Goal: Task Accomplishment & Management: Manage account settings

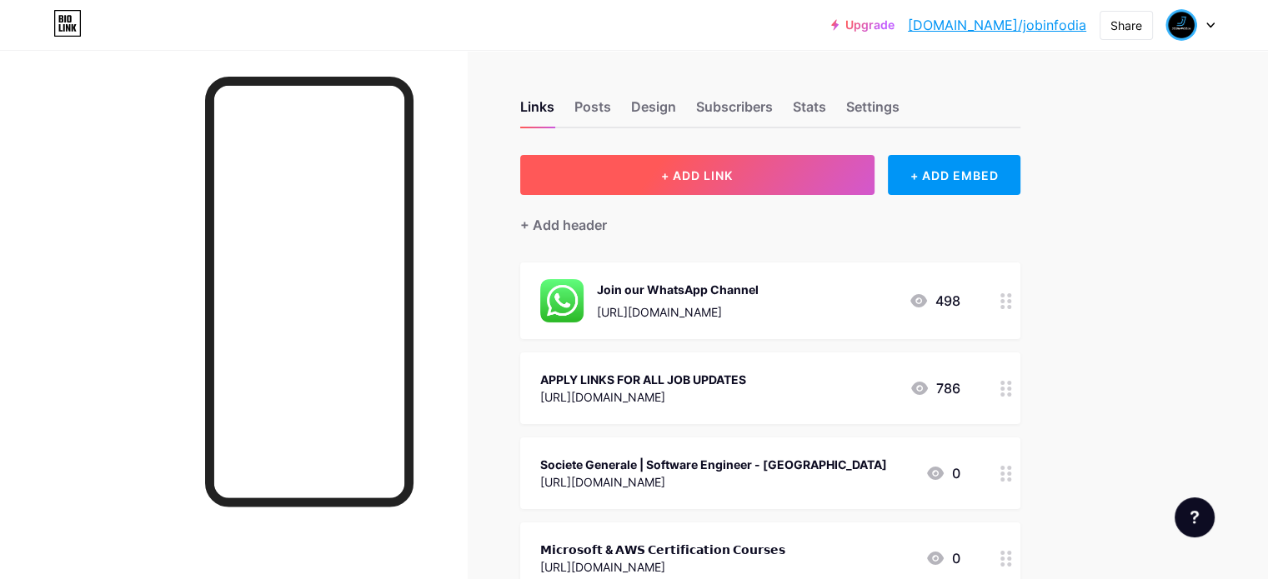
click at [733, 169] on span "+ ADD LINK" at bounding box center [697, 175] width 72 height 14
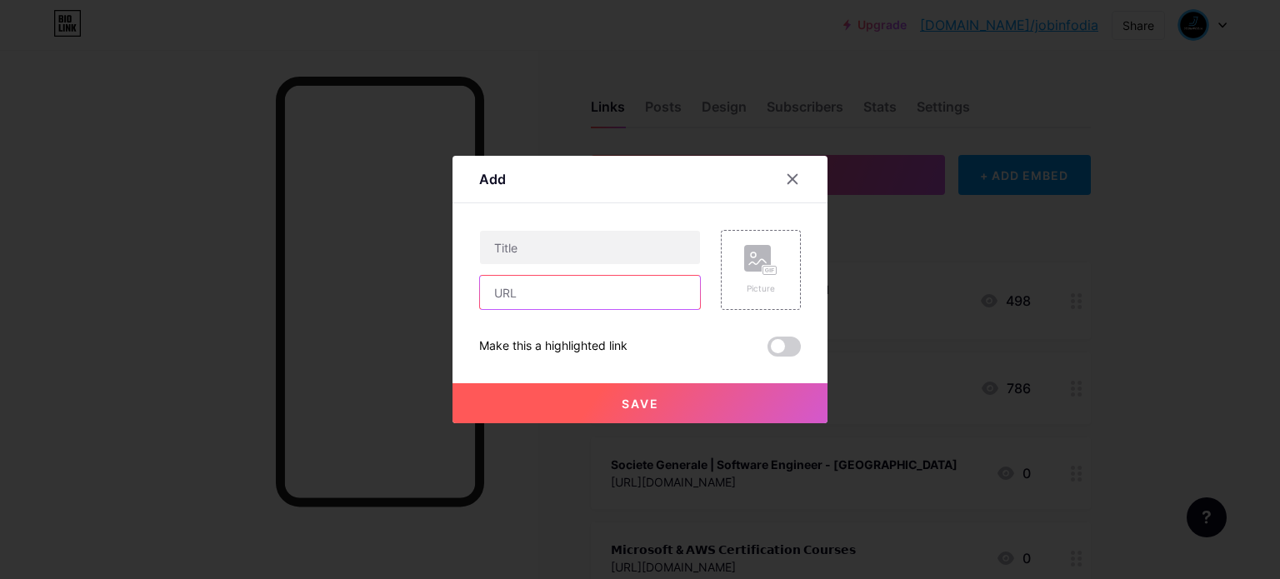
click at [520, 293] on input "text" at bounding box center [590, 292] width 220 height 33
paste input "[URL][DOMAIN_NAME]"
type input "[URL][DOMAIN_NAME]"
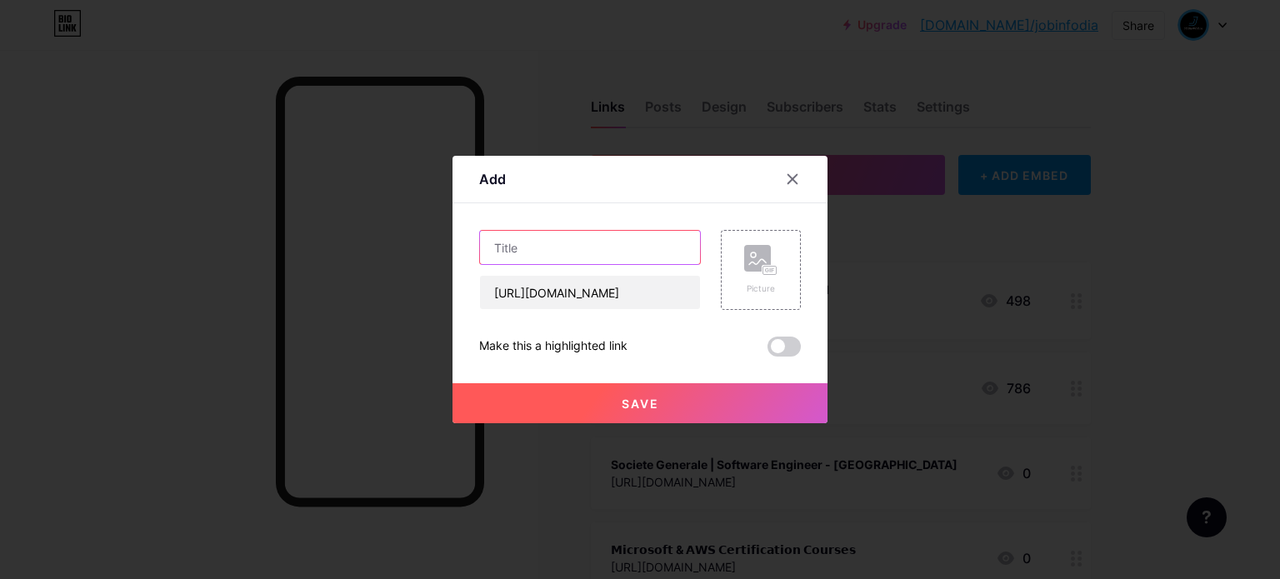
click at [576, 259] on input "text" at bounding box center [590, 247] width 220 height 33
paste input "𝗟𝗧𝗜𝗠𝗶𝗻𝗱𝘁𝗿𝗲𝗲 𝗠𝗲𝗴𝗮 𝗛𝗶𝗿𝗶𝗻𝗴 𝗗𝗿𝗶𝘃𝗲 | 𝗔𝗽𝗽𝗹𝘆 𝗡𝗼𝘄"
type input "𝗟𝗧𝗜𝗠𝗶𝗻𝗱𝘁𝗿𝗲𝗲 𝗠𝗲𝗴𝗮 𝗛𝗶𝗿𝗶𝗻𝗴 𝗗𝗿𝗶𝘃𝗲 | 𝗔𝗽𝗽𝗹𝘆 𝗡𝗼𝘄"
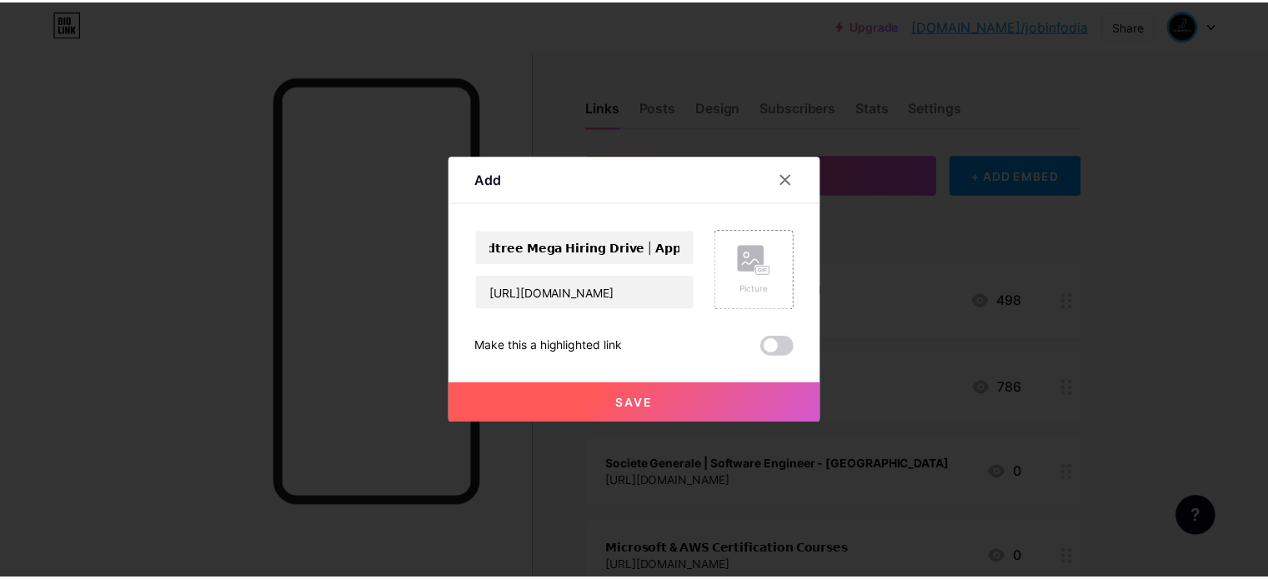
scroll to position [0, 0]
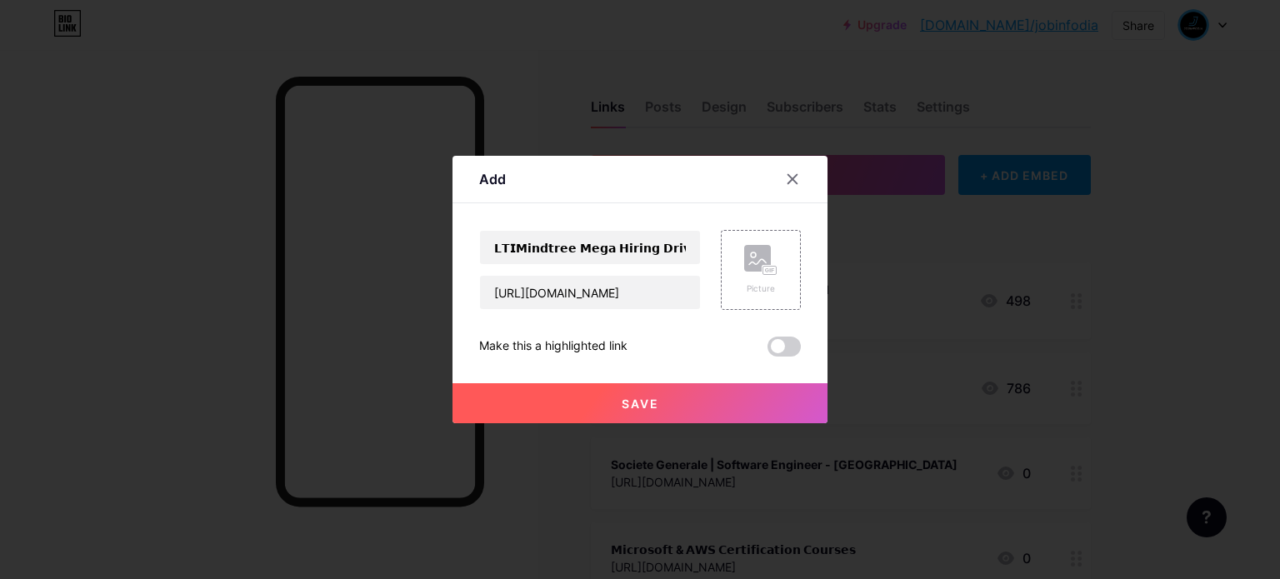
click at [610, 398] on button "Save" at bounding box center [640, 403] width 375 height 40
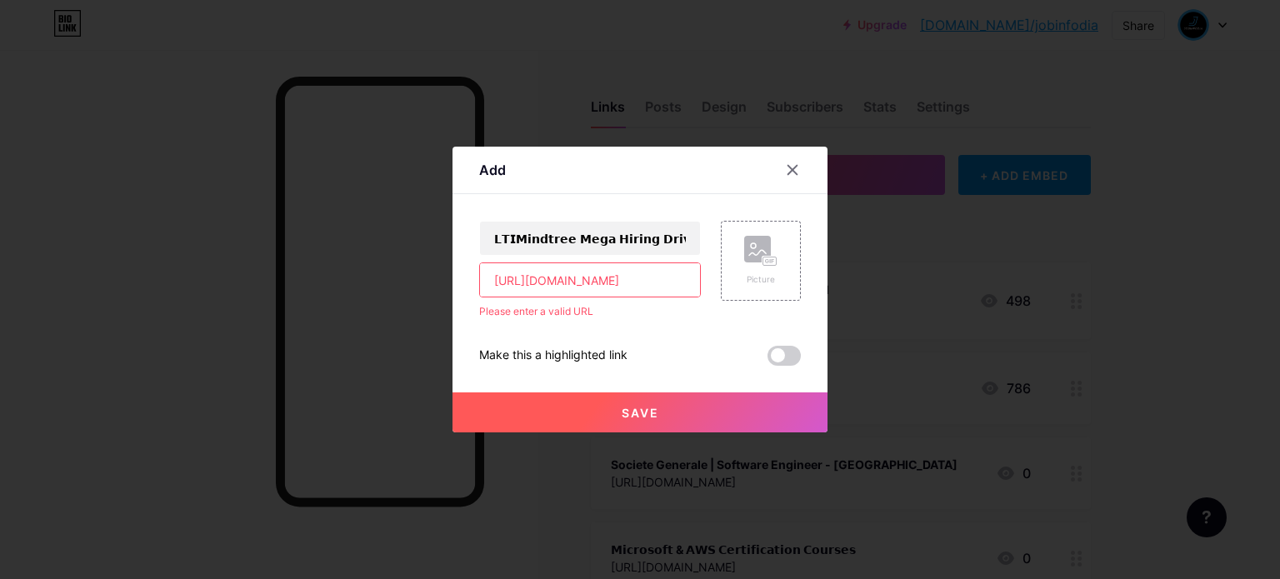
click at [496, 282] on input "[URL][DOMAIN_NAME]" at bounding box center [590, 279] width 220 height 33
click at [498, 283] on input "[URL][DOMAIN_NAME]" at bounding box center [590, 279] width 220 height 33
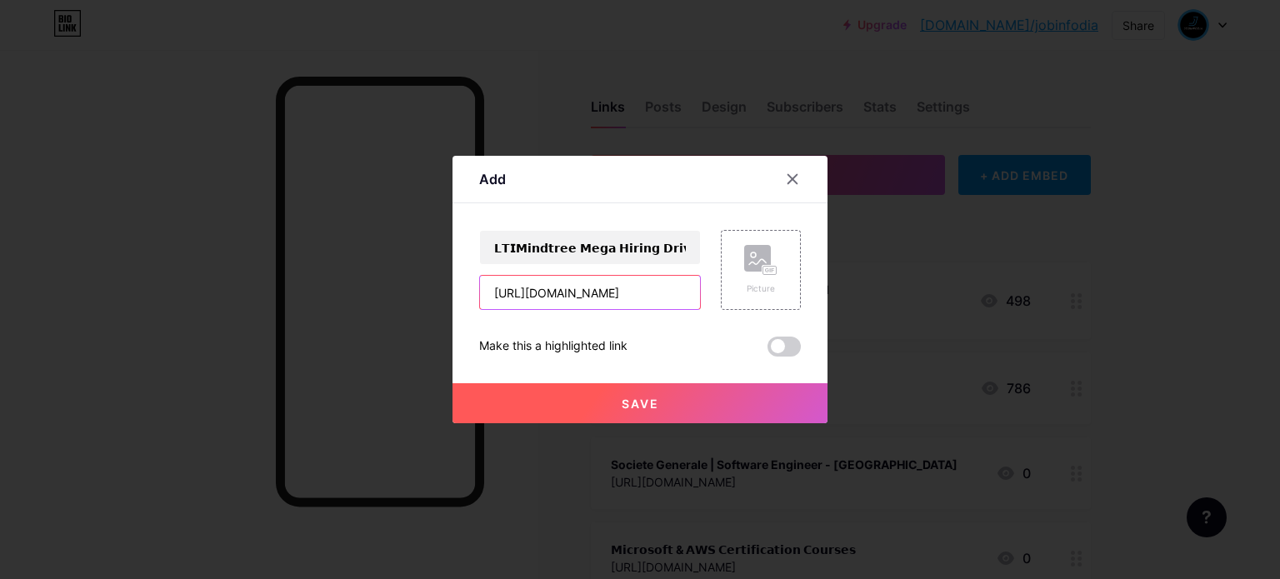
type input "[URL][DOMAIN_NAME]"
click at [607, 406] on button "Save" at bounding box center [640, 403] width 375 height 40
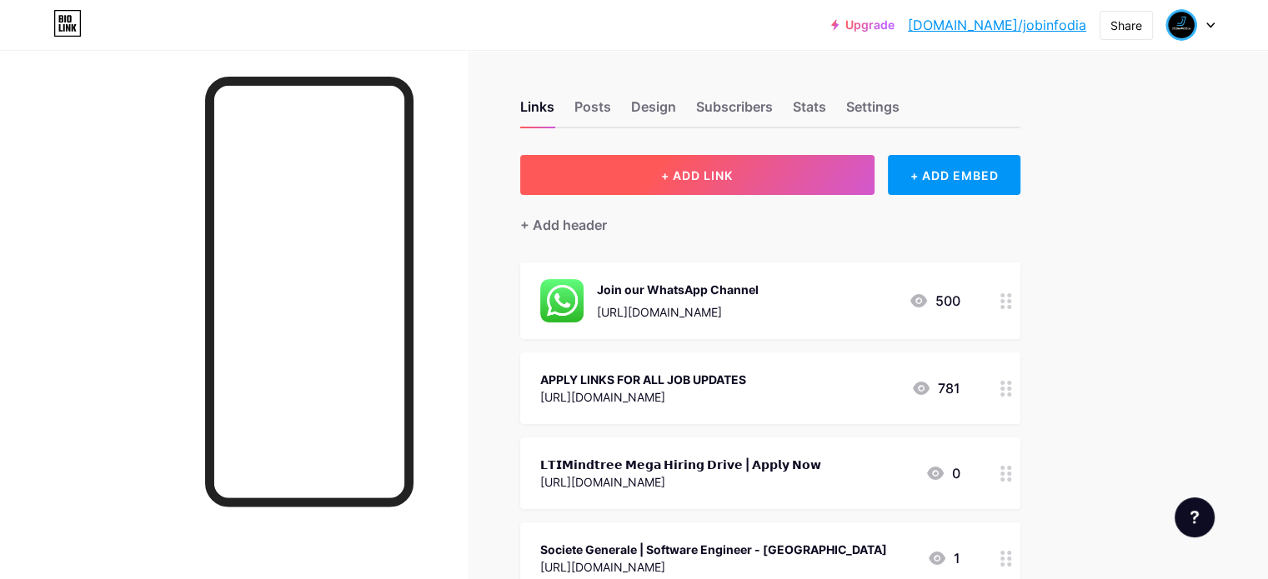
click at [733, 168] on span "+ ADD LINK" at bounding box center [697, 175] width 72 height 14
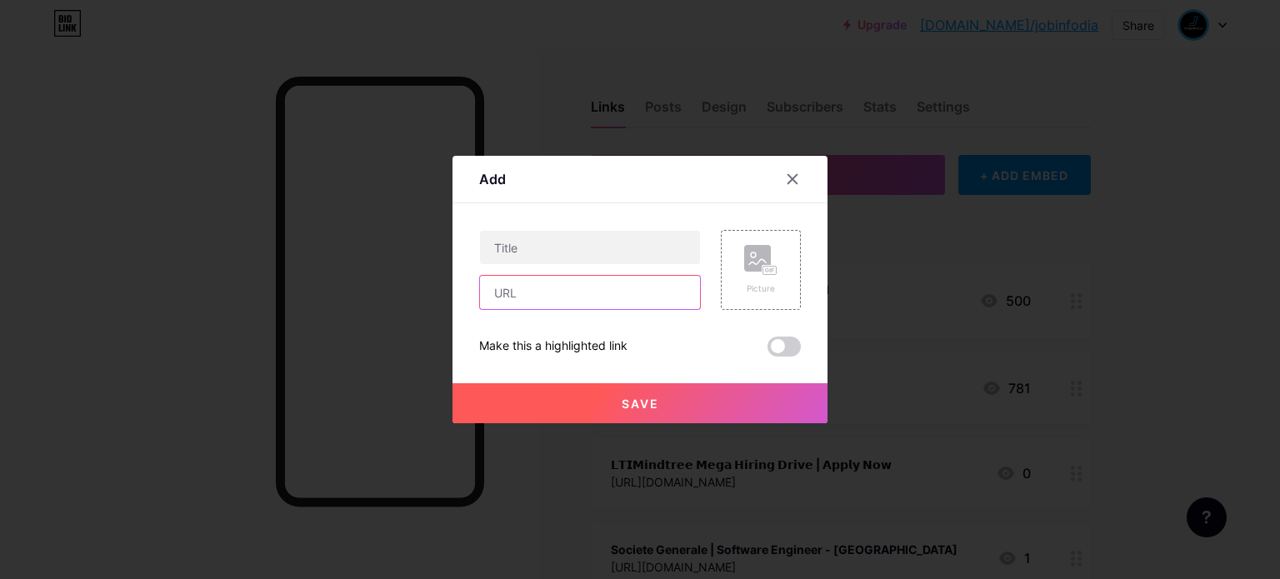
click at [520, 293] on input "text" at bounding box center [590, 292] width 220 height 33
paste input "[URL][DOMAIN_NAME]"
type input "[URL][DOMAIN_NAME]"
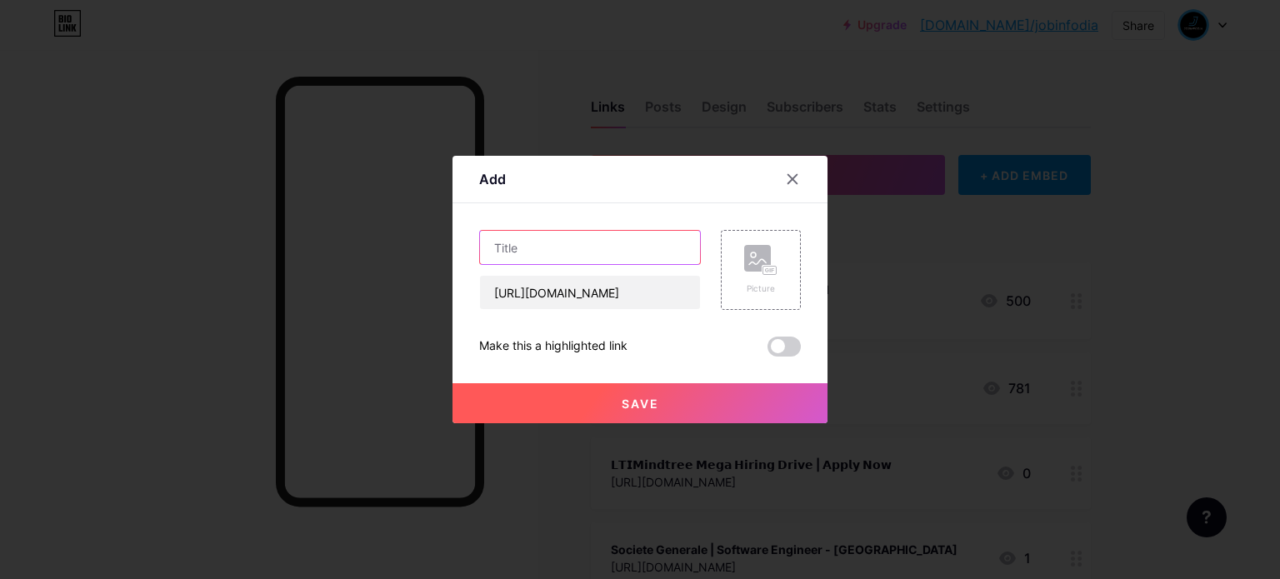
click at [654, 238] on input "text" at bounding box center [590, 247] width 220 height 33
paste input "Ericsson (Data Scientist)"
type input "Ericsson (Data Scientist)"
click at [636, 398] on span "Save" at bounding box center [641, 404] width 38 height 14
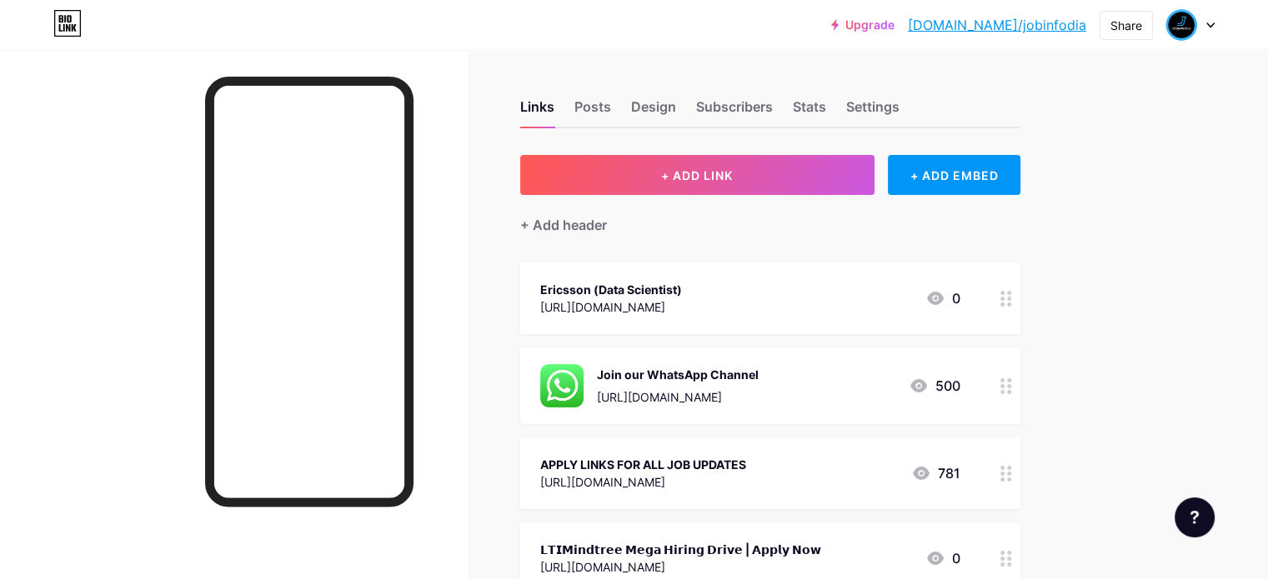
click at [1020, 296] on div "Ericsson (Data Scientist) [URL][DOMAIN_NAME] 0" at bounding box center [770, 299] width 500 height 72
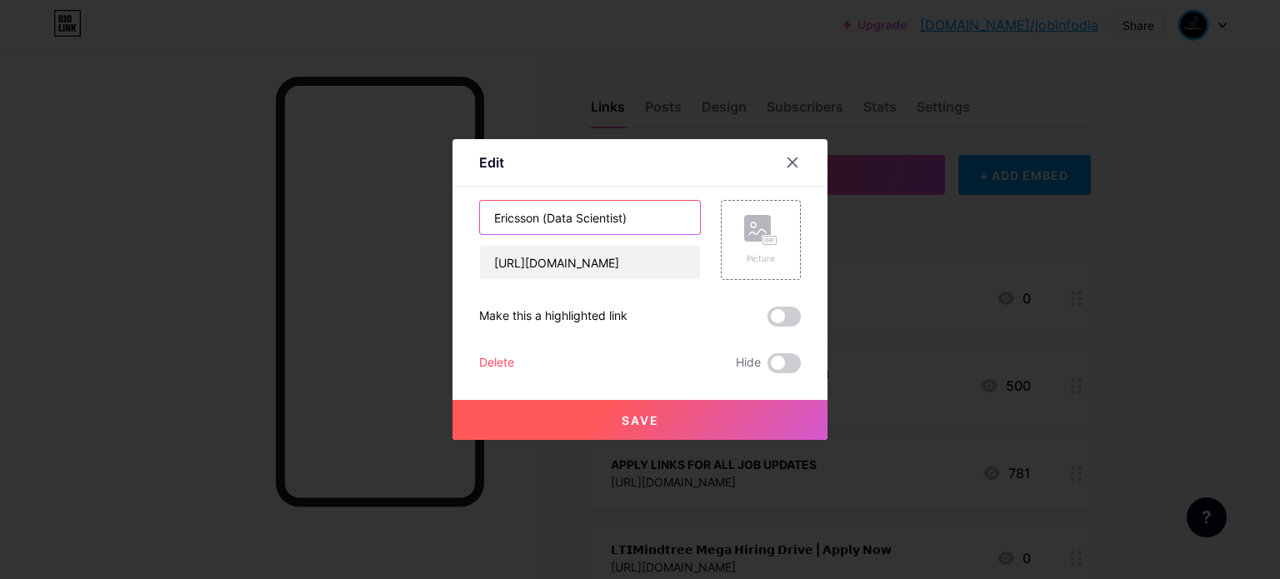
click at [663, 214] on input "Ericsson (Data Scientist)" at bounding box center [590, 217] width 220 height 33
paste input "NTT DATA | Cloud Engineer (AWS)"
click at [501, 216] on input "Ericsson (Data Scientist) NTT DATA | Cloud Engineer (AWS)" at bounding box center [590, 217] width 220 height 33
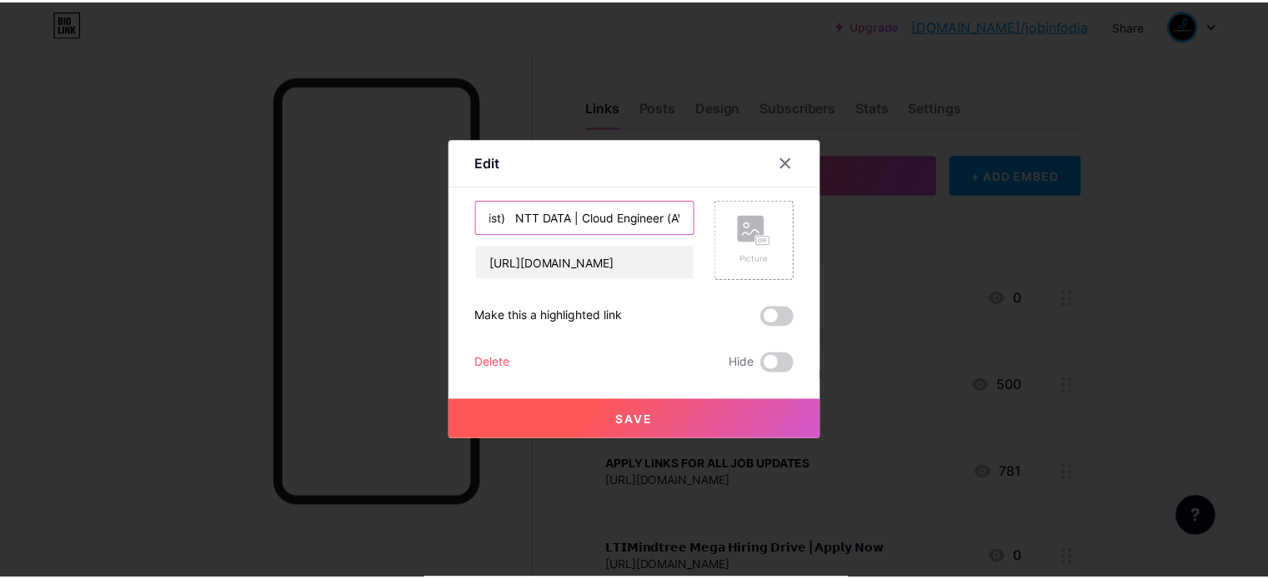
scroll to position [0, 0]
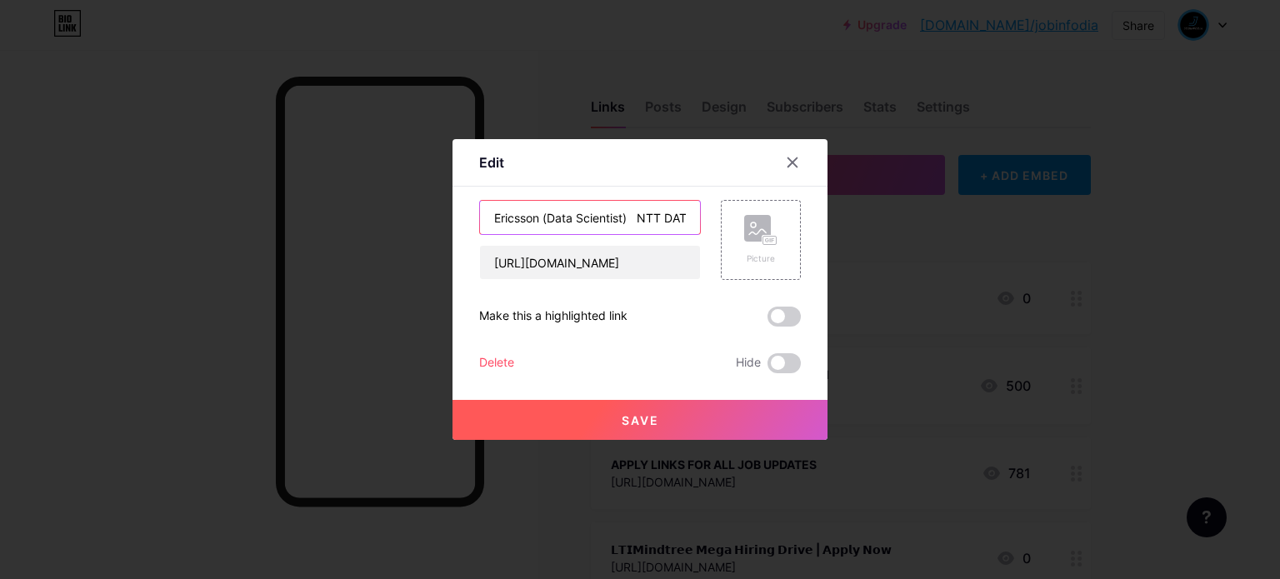
drag, startPoint x: 517, startPoint y: 216, endPoint x: 362, endPoint y: 179, distance: 159.3
click at [362, 179] on div "Edit Content YouTube Play YouTube video without leaving your page. ADD Vimeo Pl…" at bounding box center [640, 289] width 1280 height 579
click at [497, 216] on input "NTT DATA | Cloud Engineer (AWS)" at bounding box center [590, 217] width 220 height 33
type input "NTT DATA | Cloud Engineer (AWS)"
click at [627, 419] on span "Save" at bounding box center [641, 420] width 38 height 14
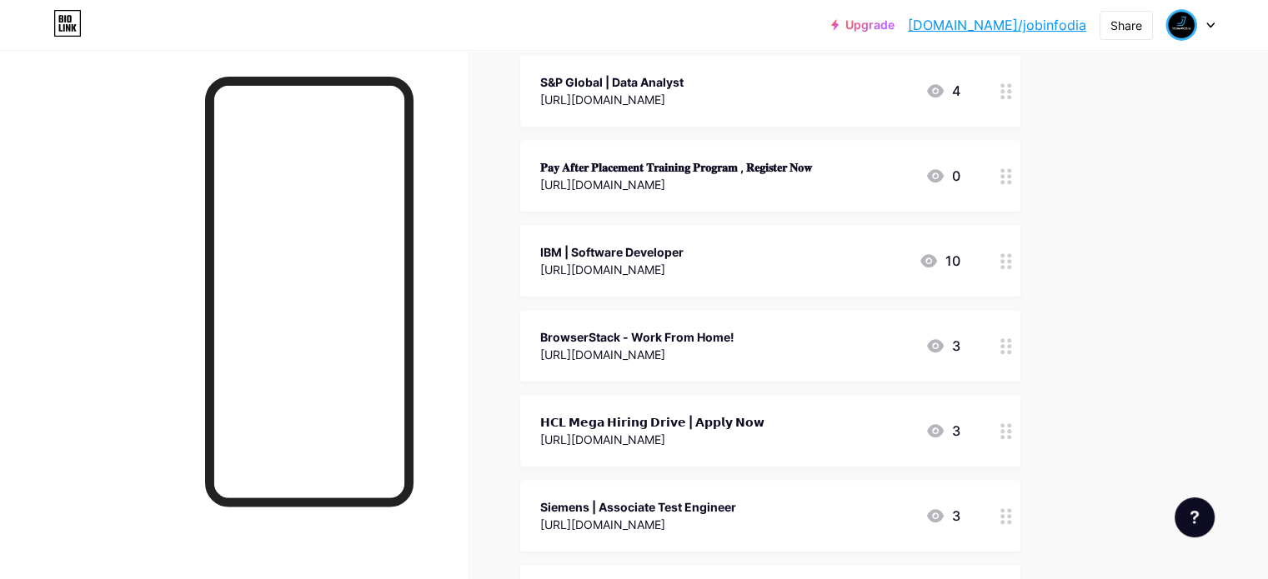
scroll to position [917, 0]
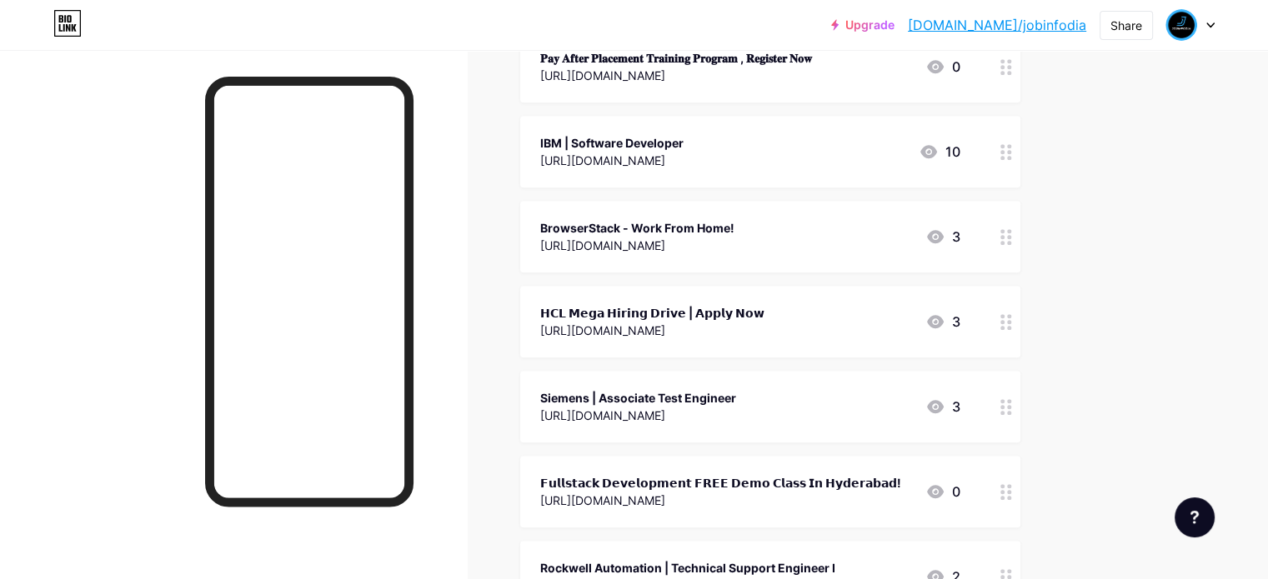
click at [1012, 328] on icon at bounding box center [1006, 322] width 12 height 16
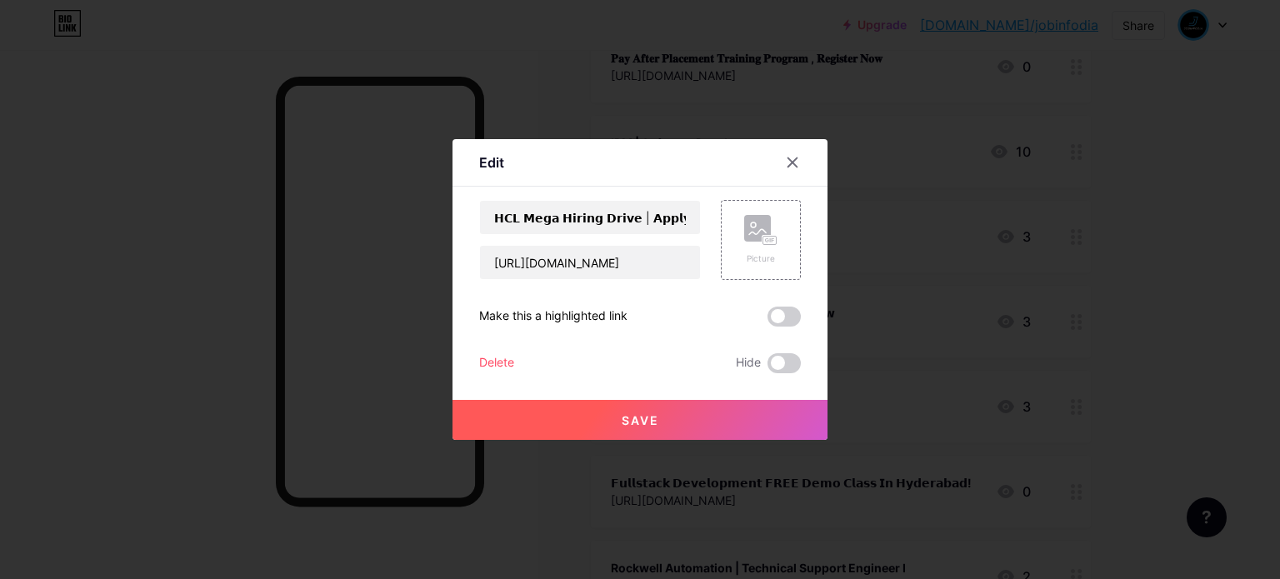
click at [493, 353] on div "Delete" at bounding box center [496, 363] width 35 height 20
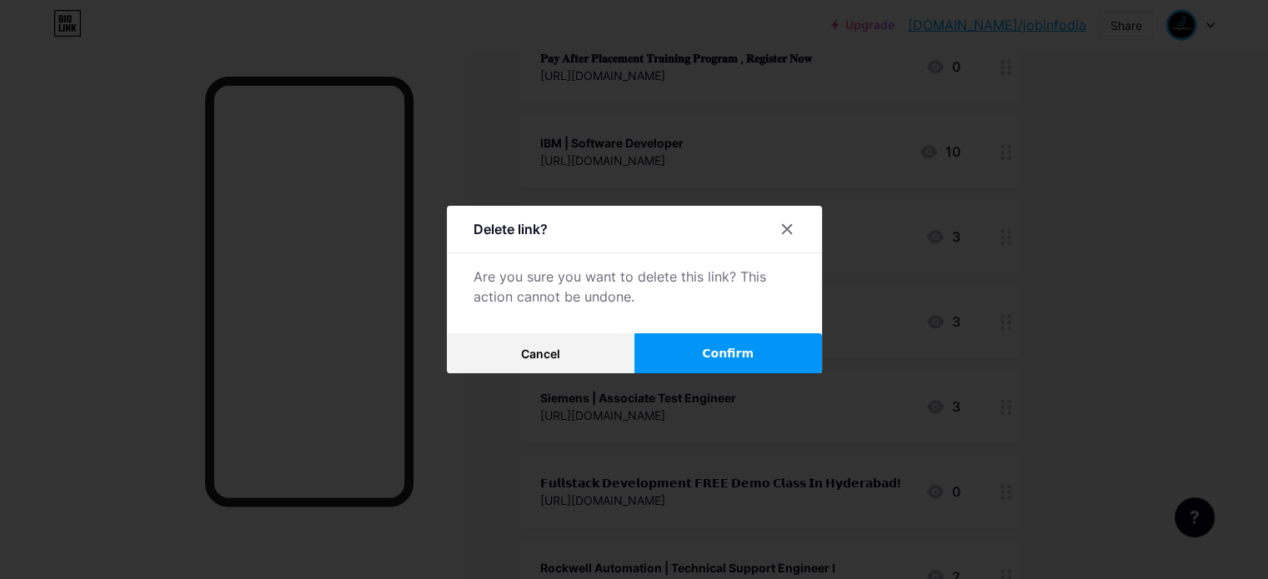
click at [734, 353] on span "Confirm" at bounding box center [728, 354] width 52 height 18
